Goal: Task Accomplishment & Management: Complete application form

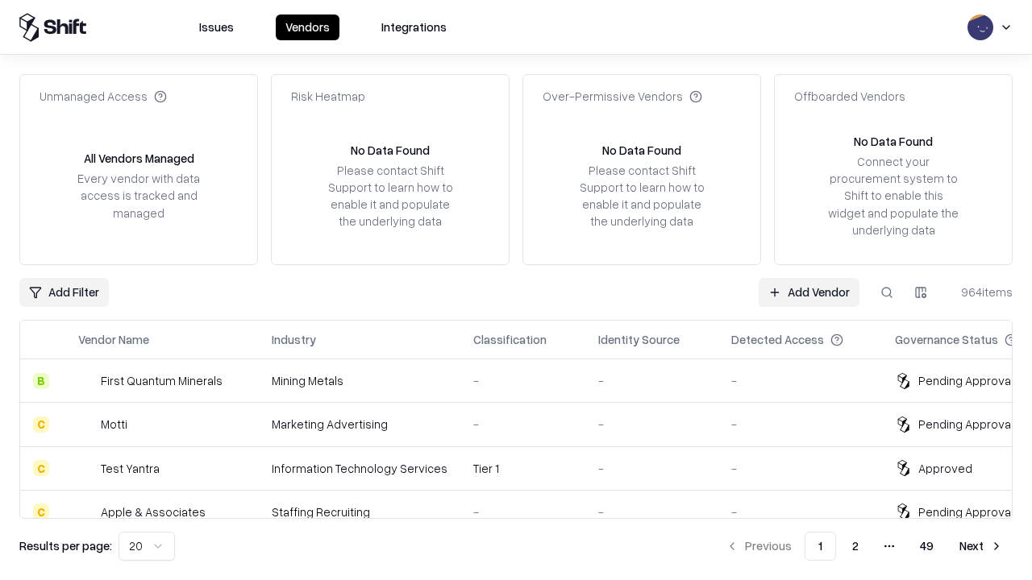
click at [808, 292] on link "Add Vendor" at bounding box center [808, 292] width 101 height 29
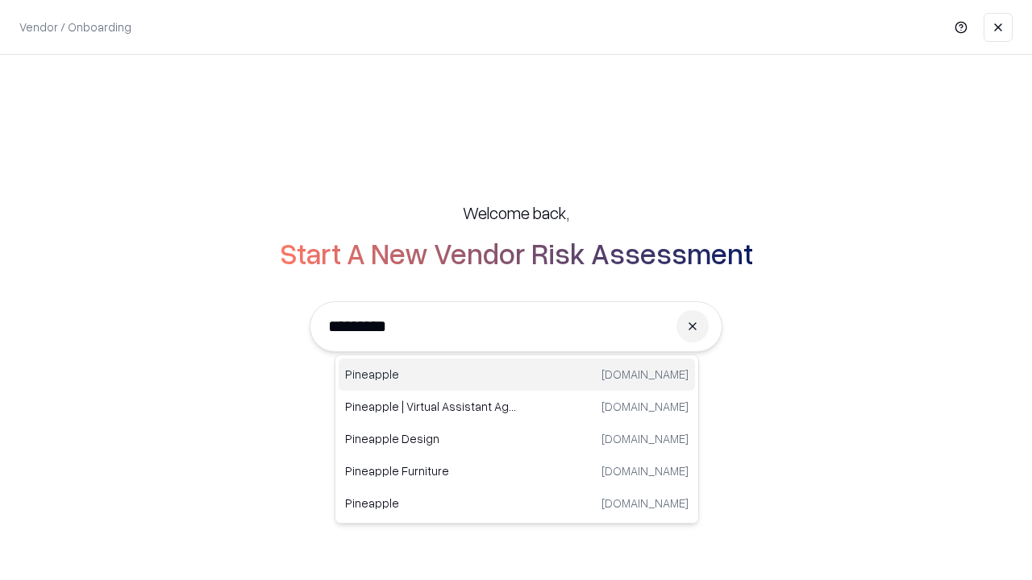
click at [517, 375] on div "Pineapple [DOMAIN_NAME]" at bounding box center [517, 375] width 356 height 32
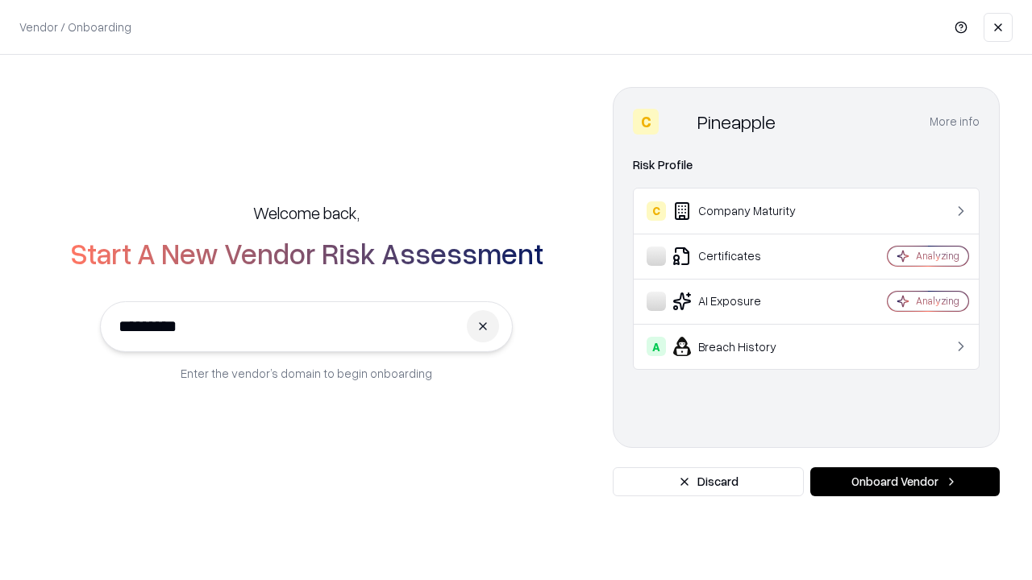
type input "*********"
click at [904, 482] on button "Onboard Vendor" at bounding box center [904, 482] width 189 height 29
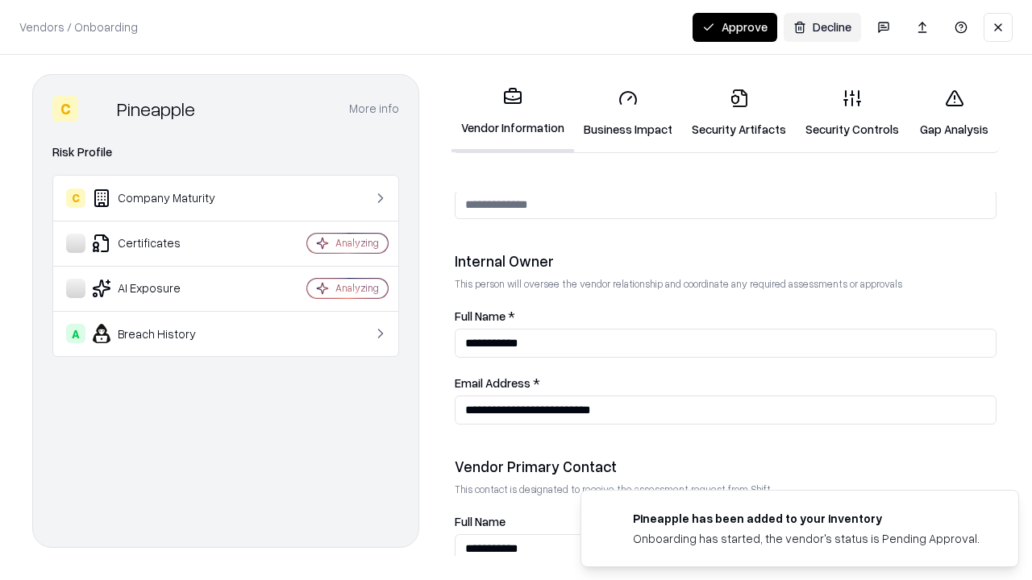
scroll to position [835, 0]
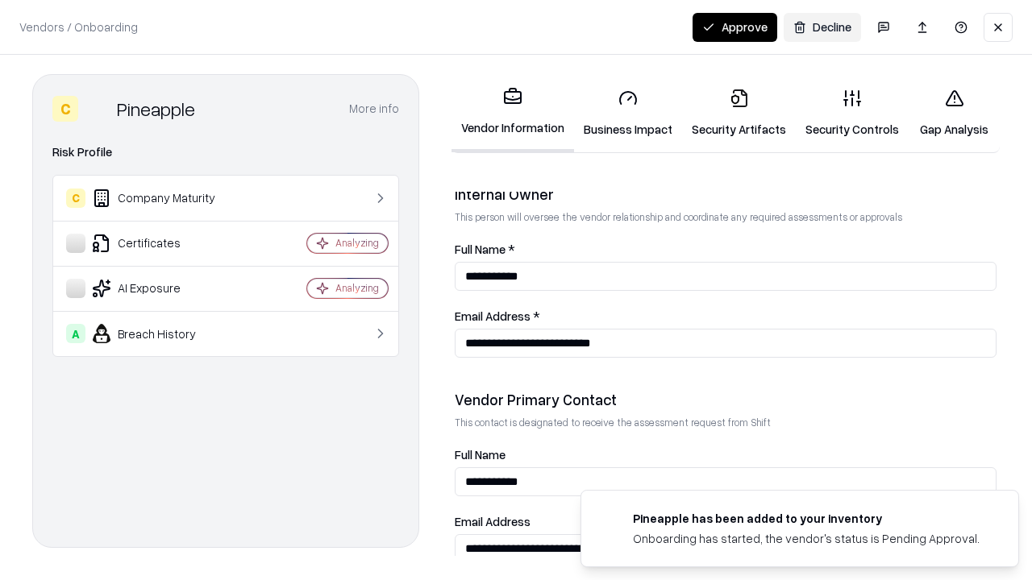
click at [628, 113] on link "Business Impact" at bounding box center [628, 113] width 108 height 75
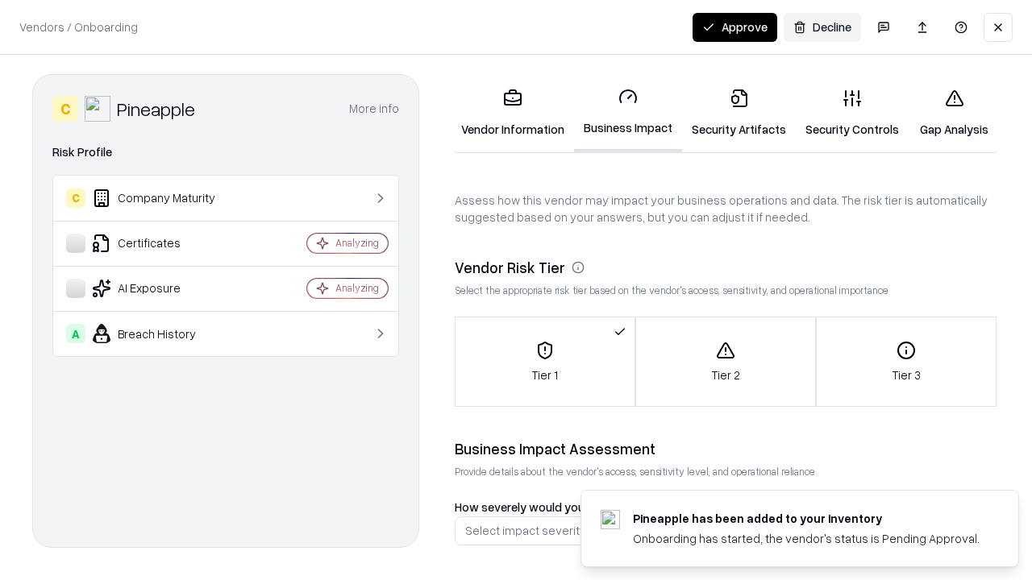
click at [734, 27] on button "Approve" at bounding box center [734, 27] width 85 height 29
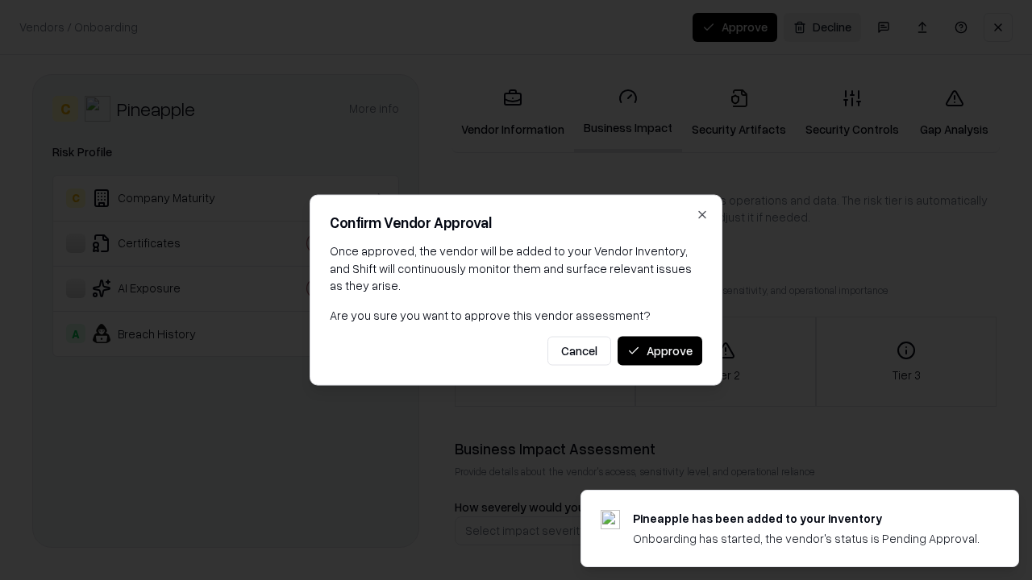
click at [659, 351] on button "Approve" at bounding box center [659, 350] width 85 height 29
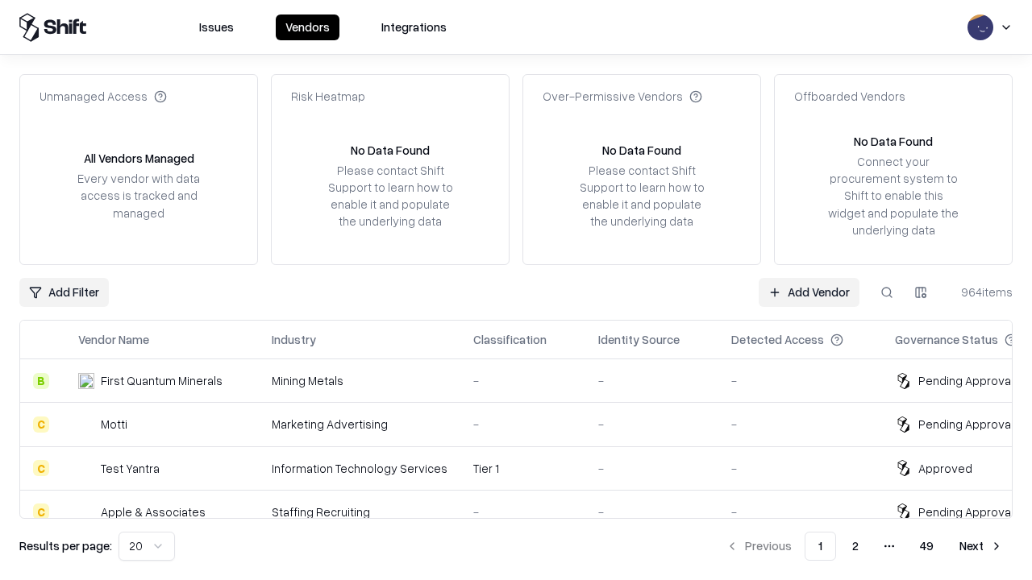
click at [808, 292] on link "Add Vendor" at bounding box center [808, 292] width 101 height 29
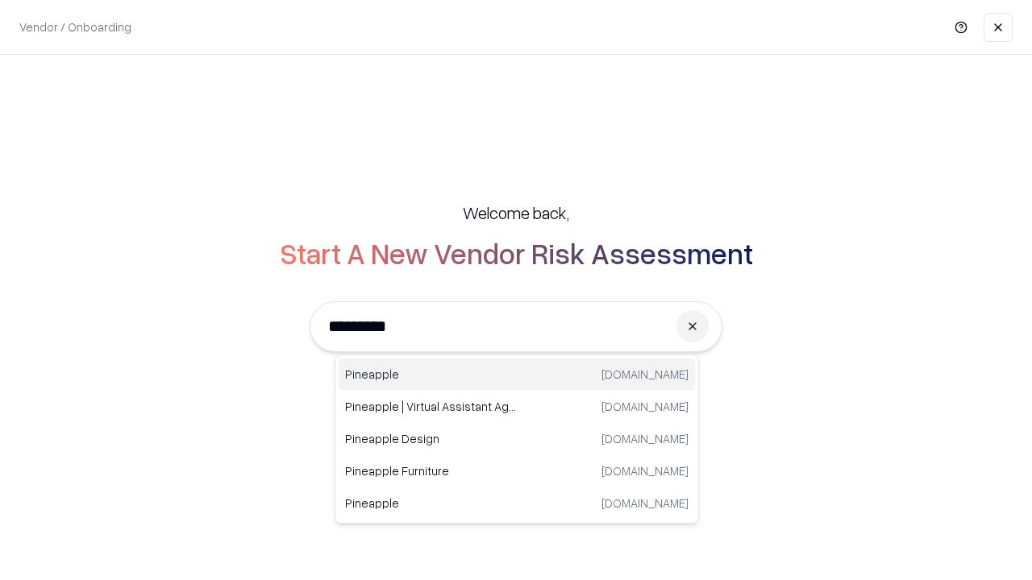
click at [517, 375] on div "Pineapple [DOMAIN_NAME]" at bounding box center [517, 375] width 356 height 32
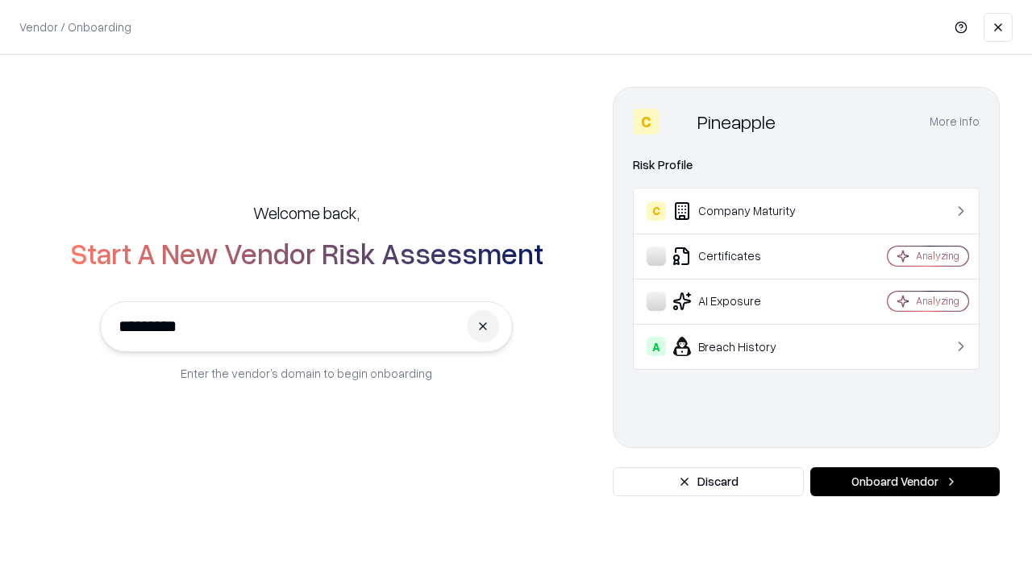
type input "*********"
click at [904, 482] on button "Onboard Vendor" at bounding box center [904, 482] width 189 height 29
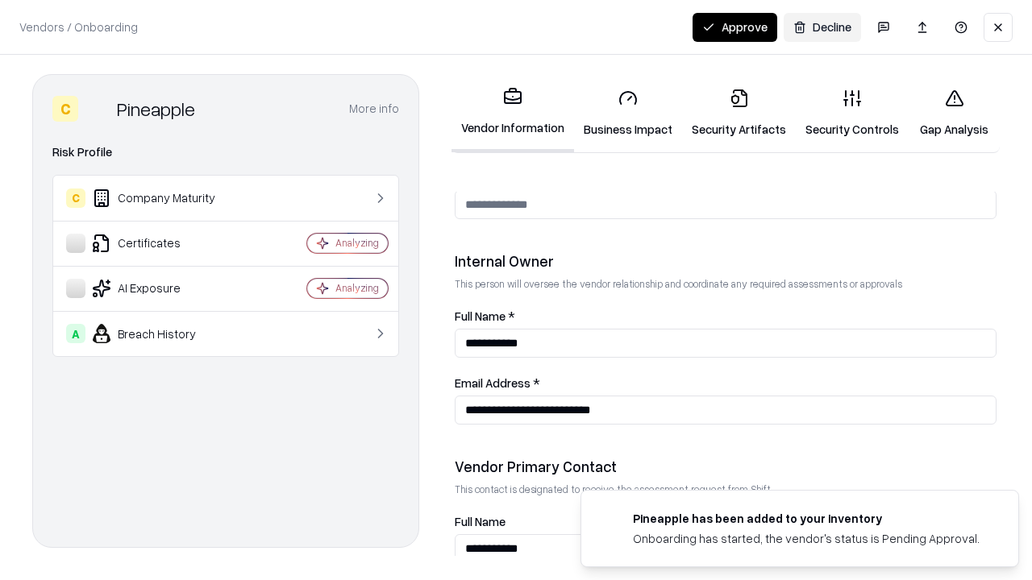
scroll to position [835, 0]
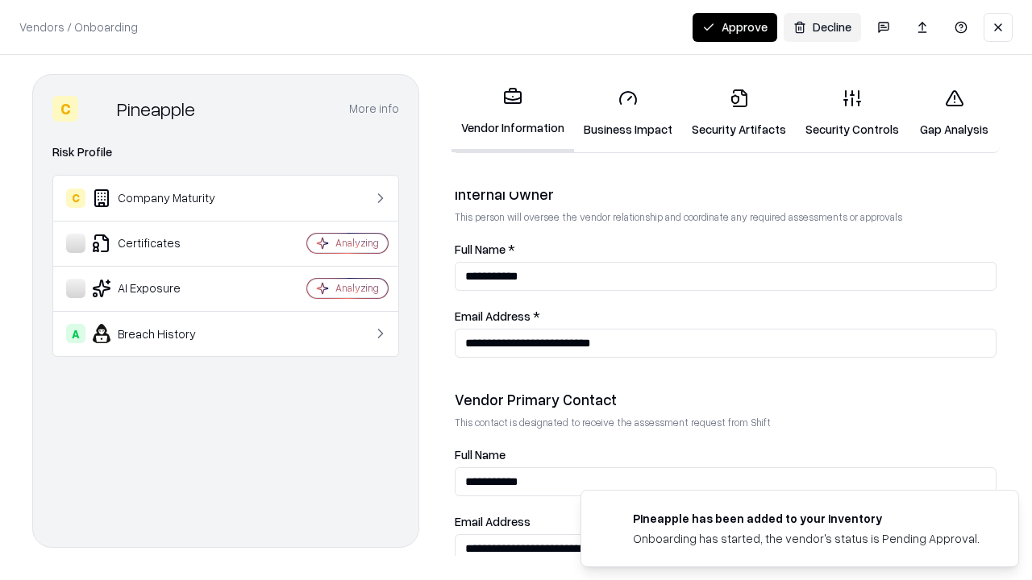
click at [734, 27] on button "Approve" at bounding box center [734, 27] width 85 height 29
